Goal: Check status: Check status

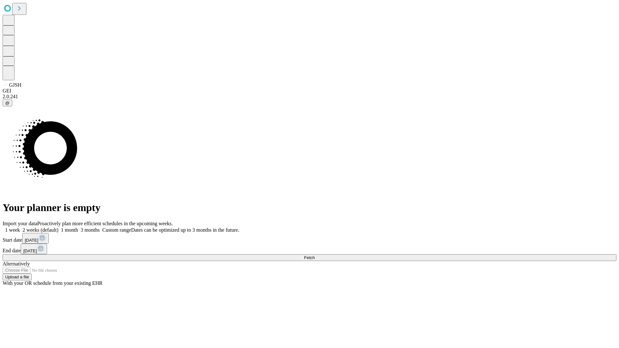
click at [314, 255] on span "Fetch" at bounding box center [309, 257] width 11 height 5
